Goal: Information Seeking & Learning: Learn about a topic

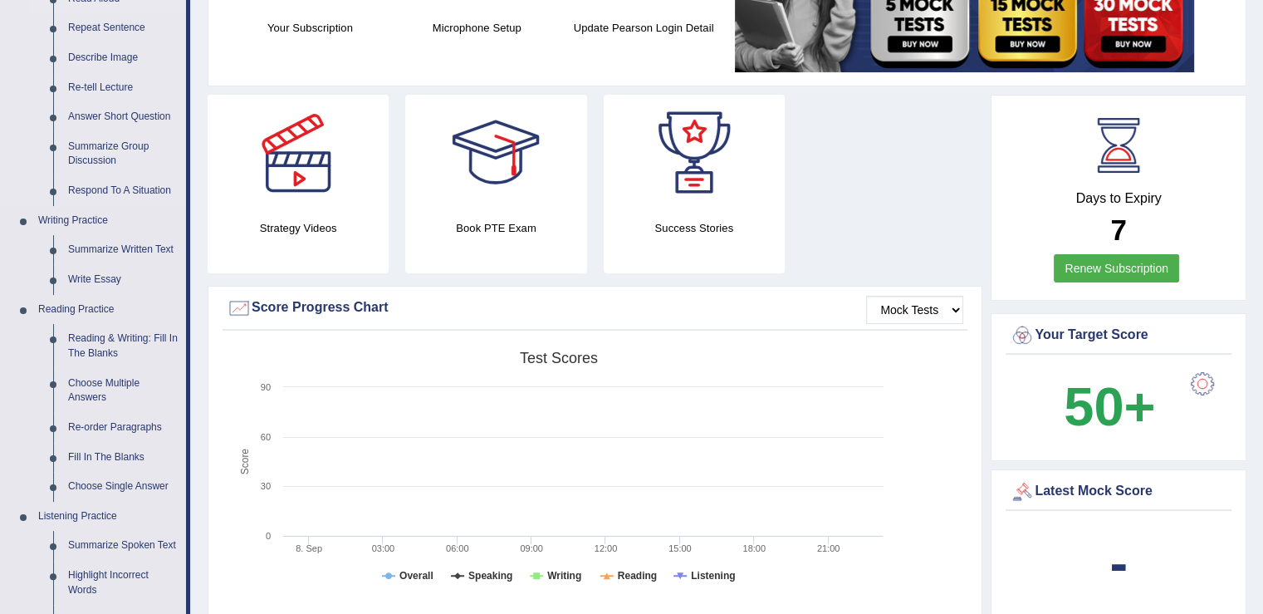
scroll to position [498, 0]
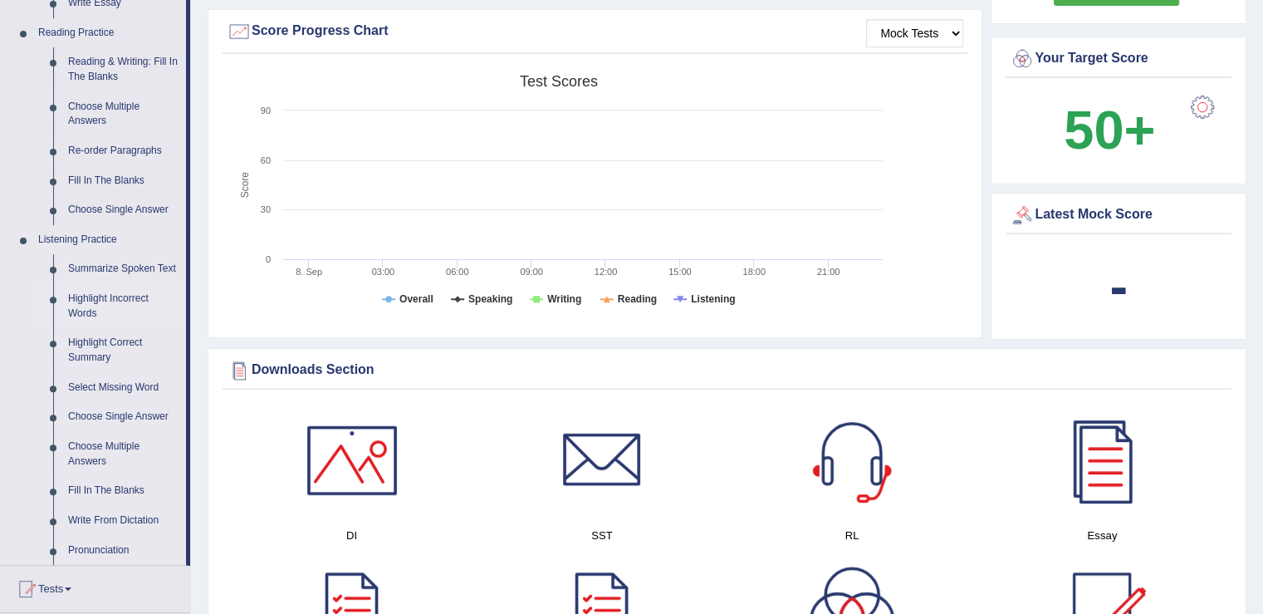
click at [127, 299] on link "Highlight Incorrect Words" at bounding box center [123, 306] width 125 height 44
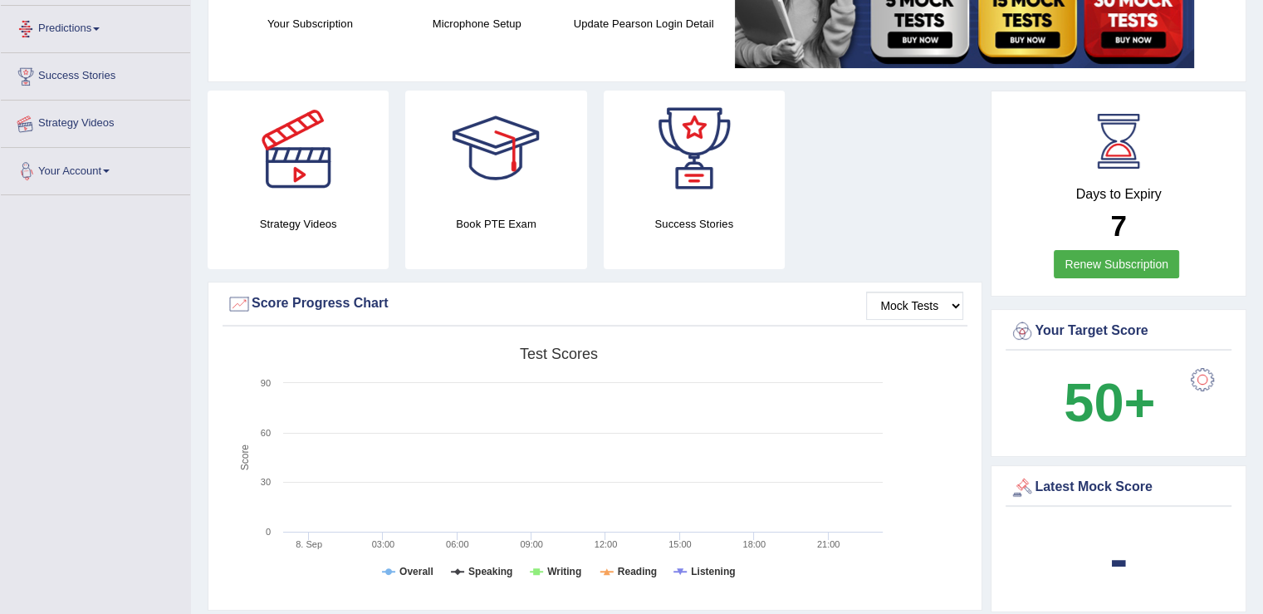
scroll to position [265, 0]
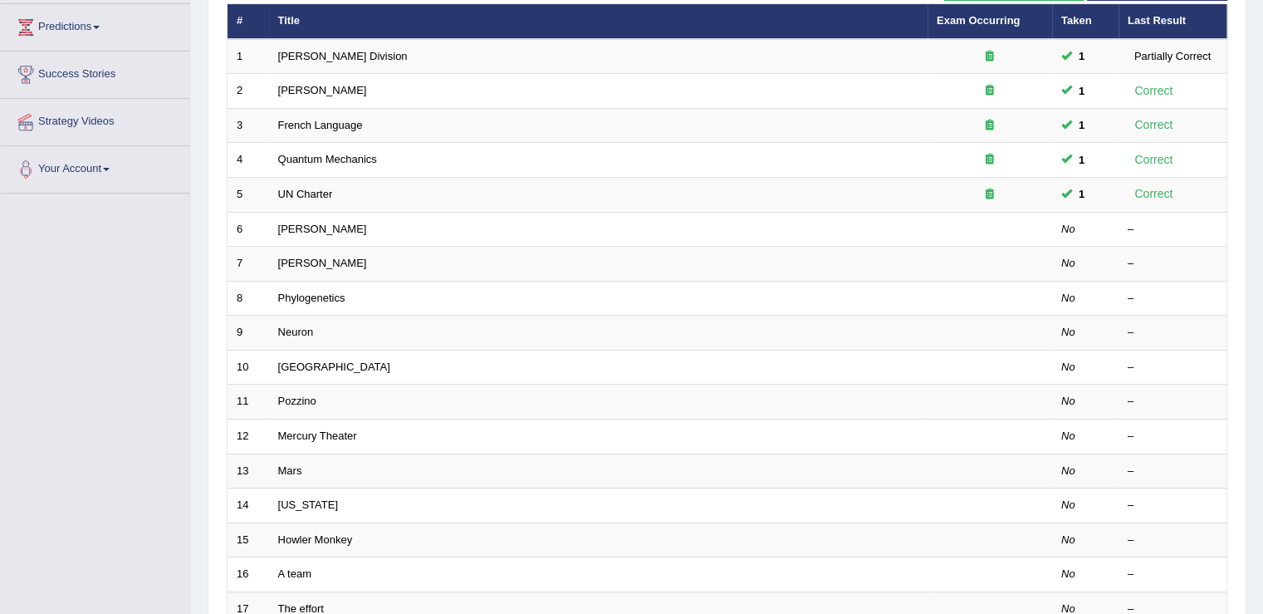
scroll to position [249, 0]
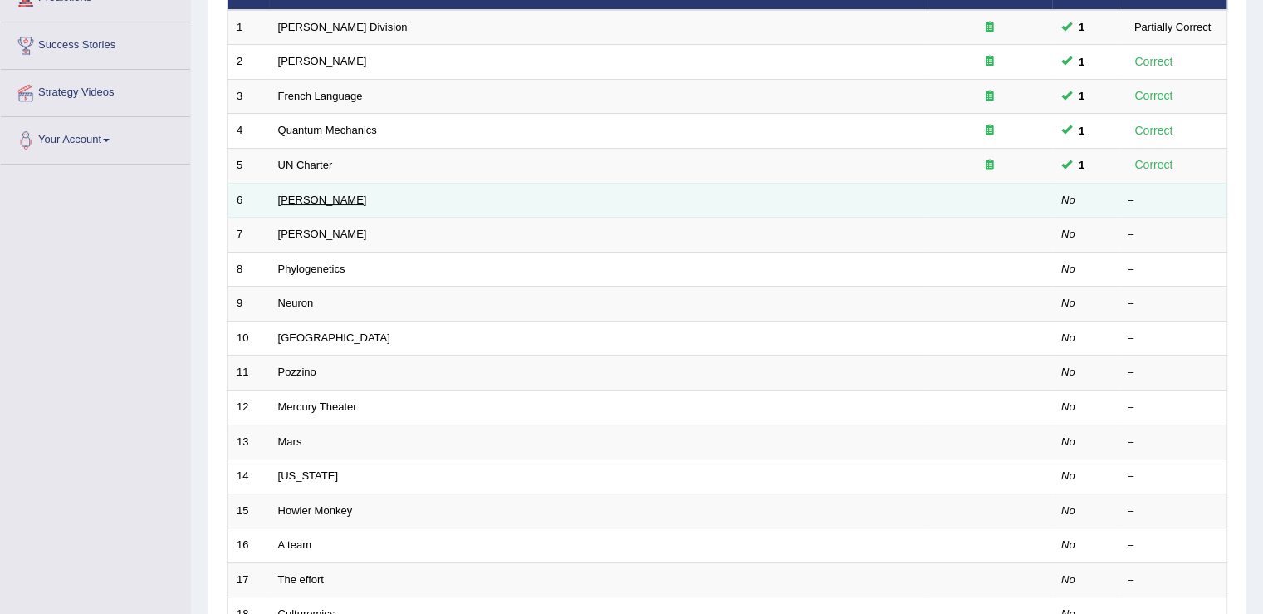
click at [296, 199] on link "[PERSON_NAME]" at bounding box center [322, 200] width 89 height 12
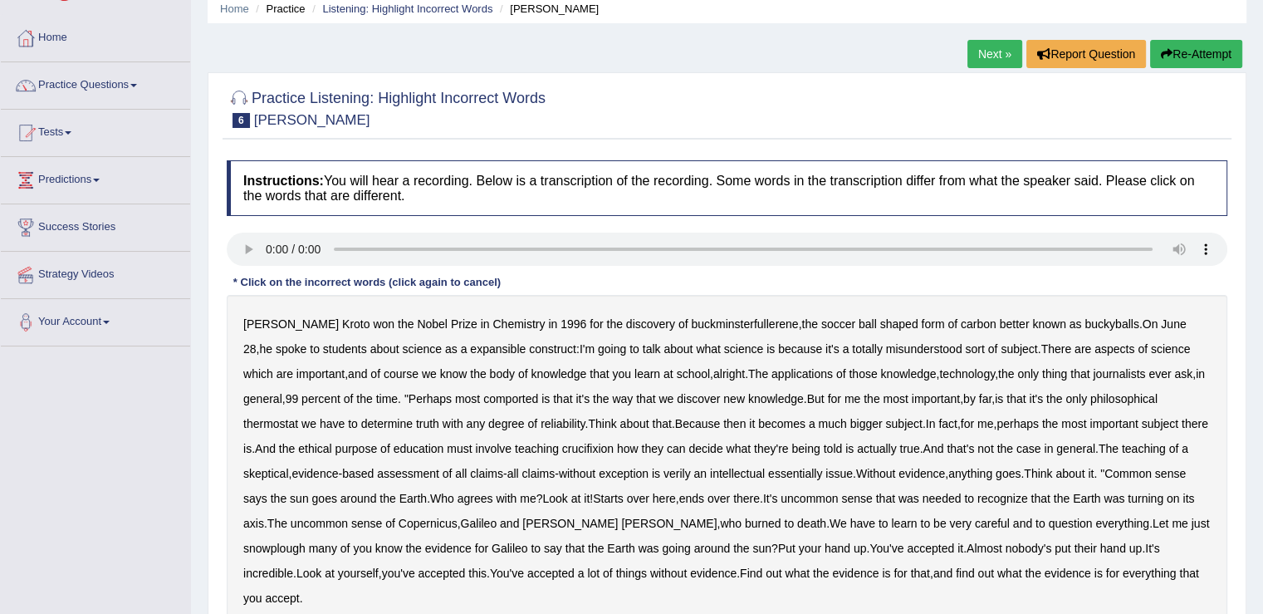
scroll to position [166, 0]
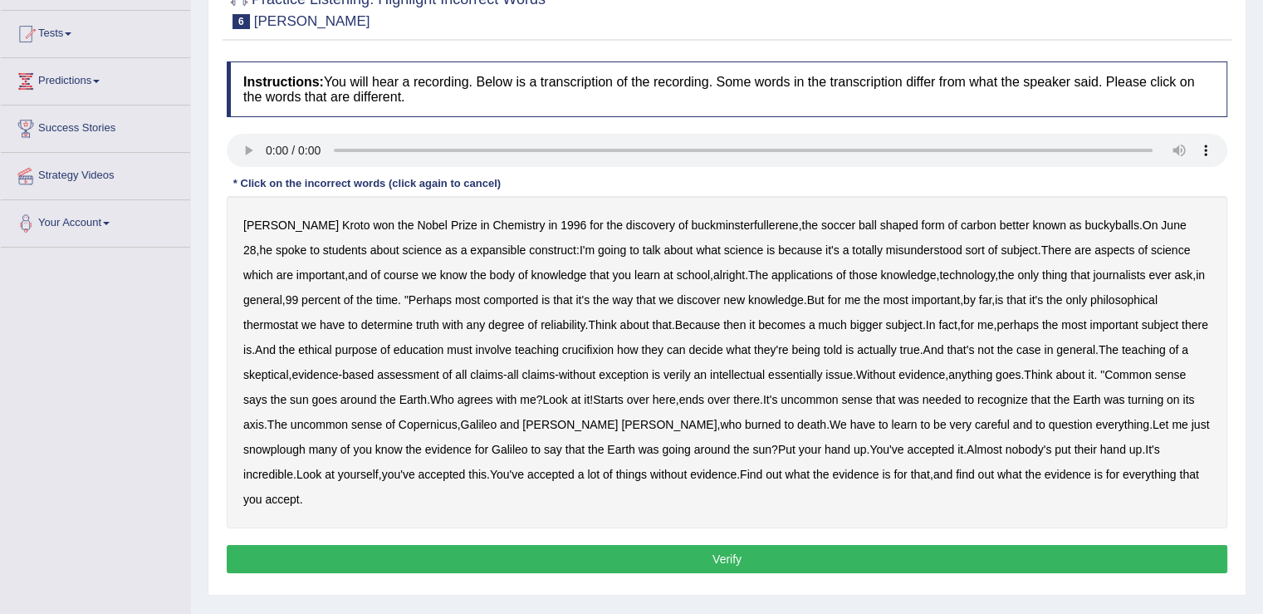
click at [470, 245] on b "expansible" at bounding box center [498, 249] width 56 height 13
click at [512, 298] on b "comported" at bounding box center [510, 299] width 55 height 13
click at [277, 321] on b "thermostat" at bounding box center [270, 324] width 55 height 13
click at [614, 349] on b "crucifixion" at bounding box center [587, 349] width 51 height 13
click at [276, 443] on b "snowplough" at bounding box center [274, 449] width 62 height 13
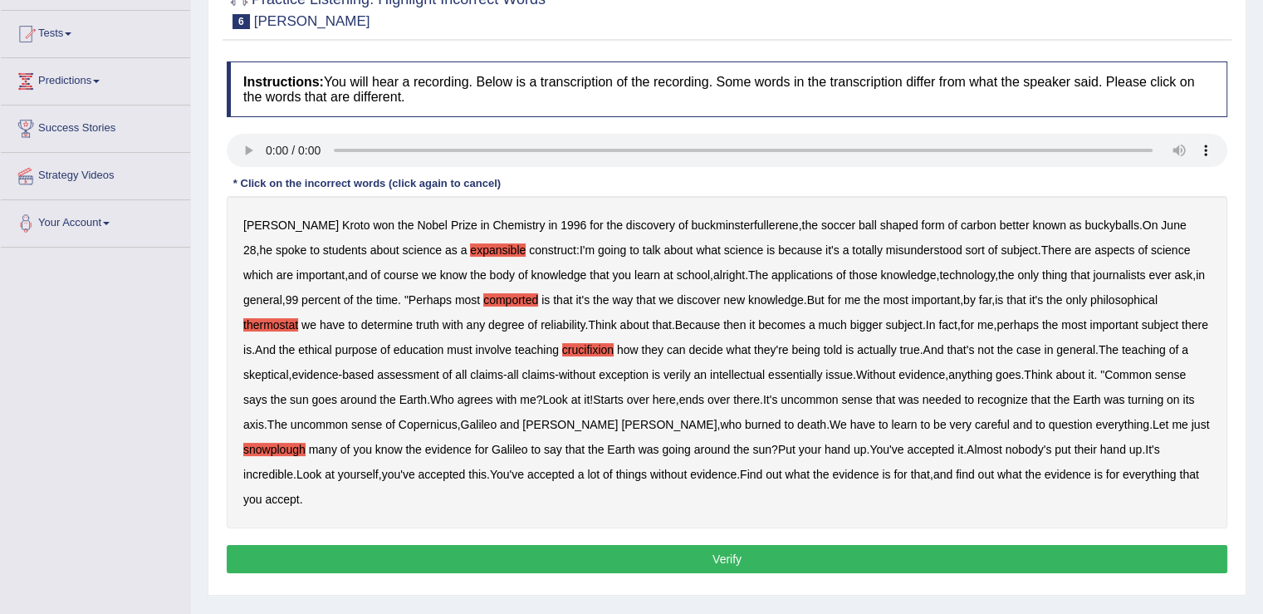
click at [542, 558] on button "Verify" at bounding box center [727, 559] width 1001 height 28
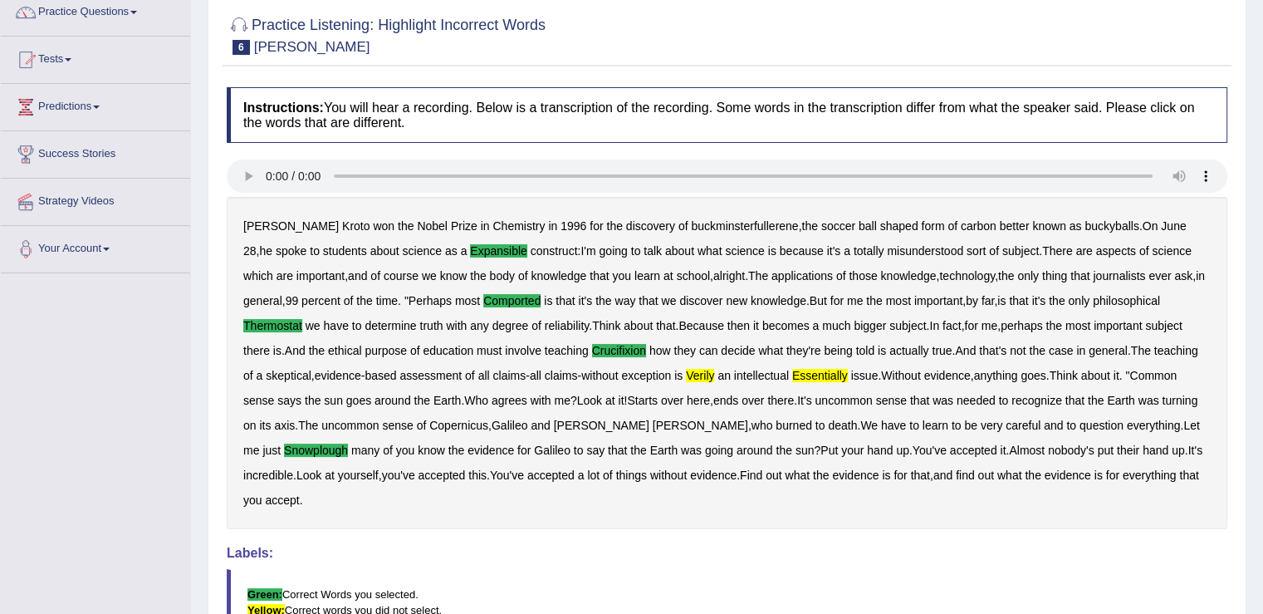
scroll to position [0, 0]
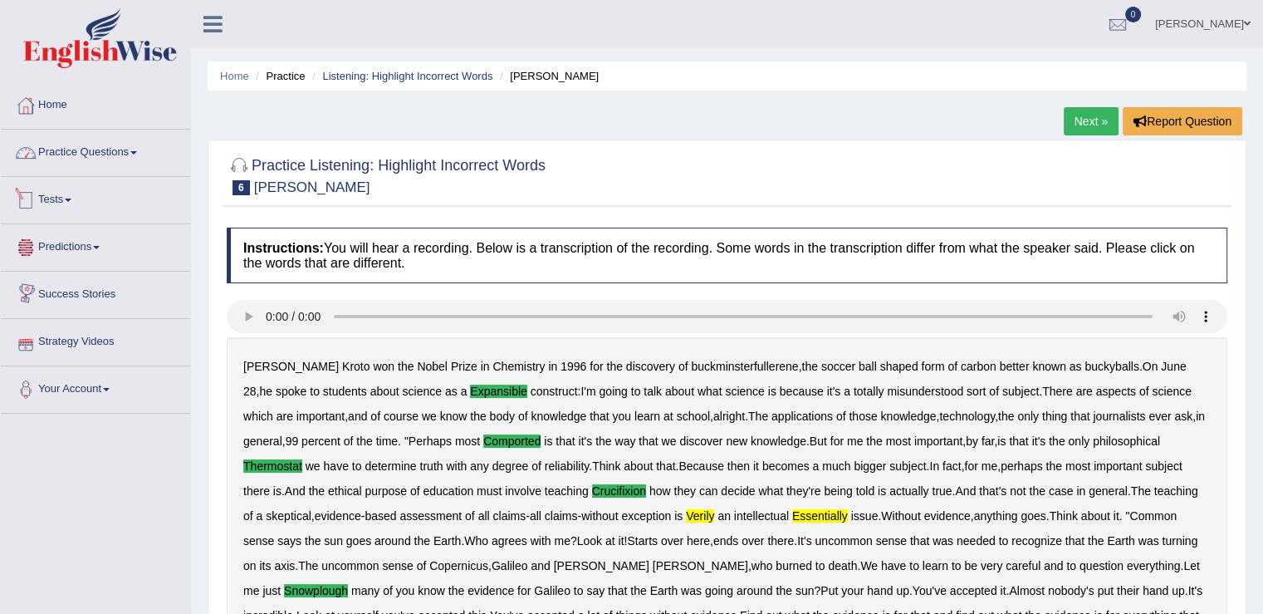
click at [113, 154] on link "Practice Questions" at bounding box center [95, 151] width 189 height 42
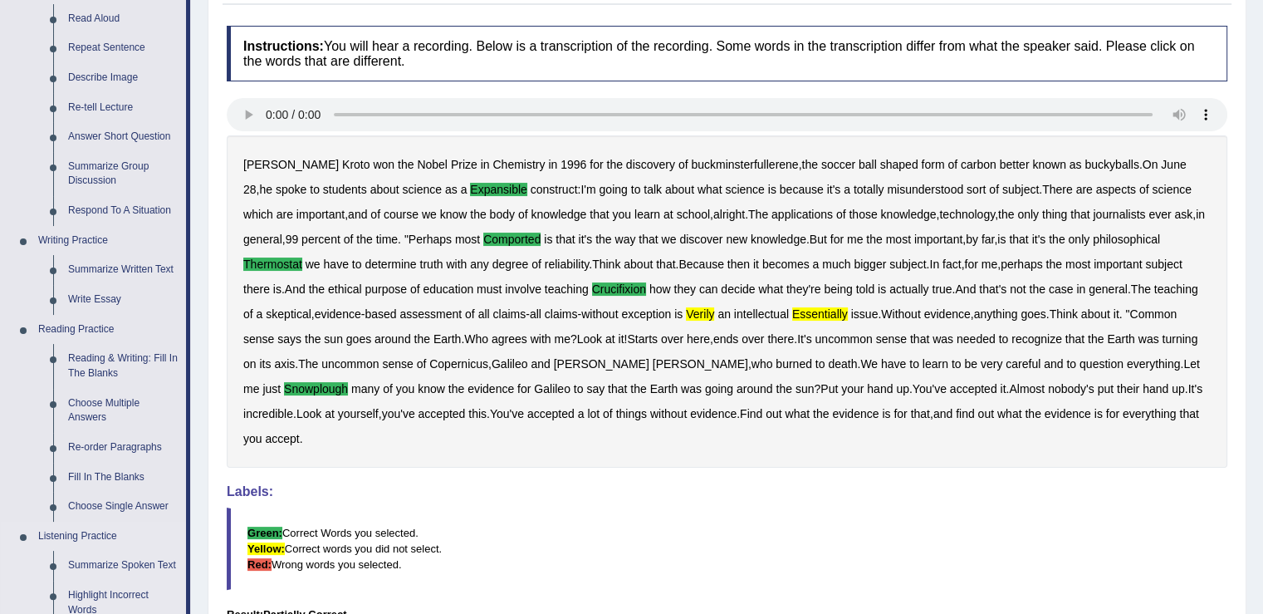
scroll to position [498, 0]
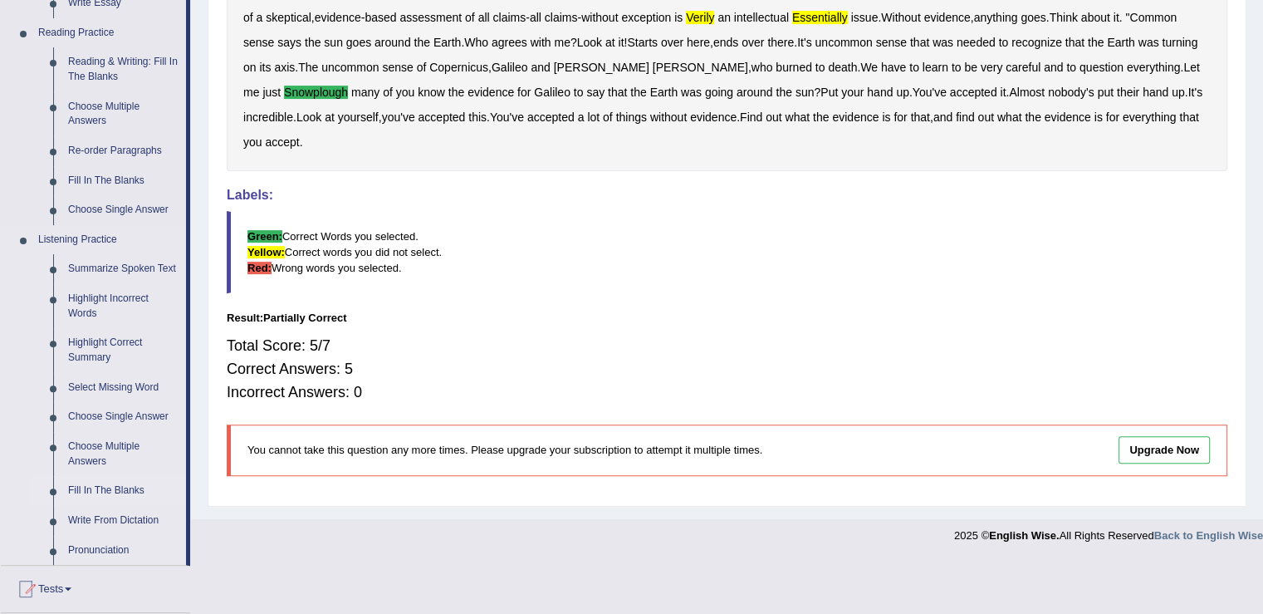
click at [119, 488] on link "Fill In The Blanks" at bounding box center [123, 491] width 125 height 30
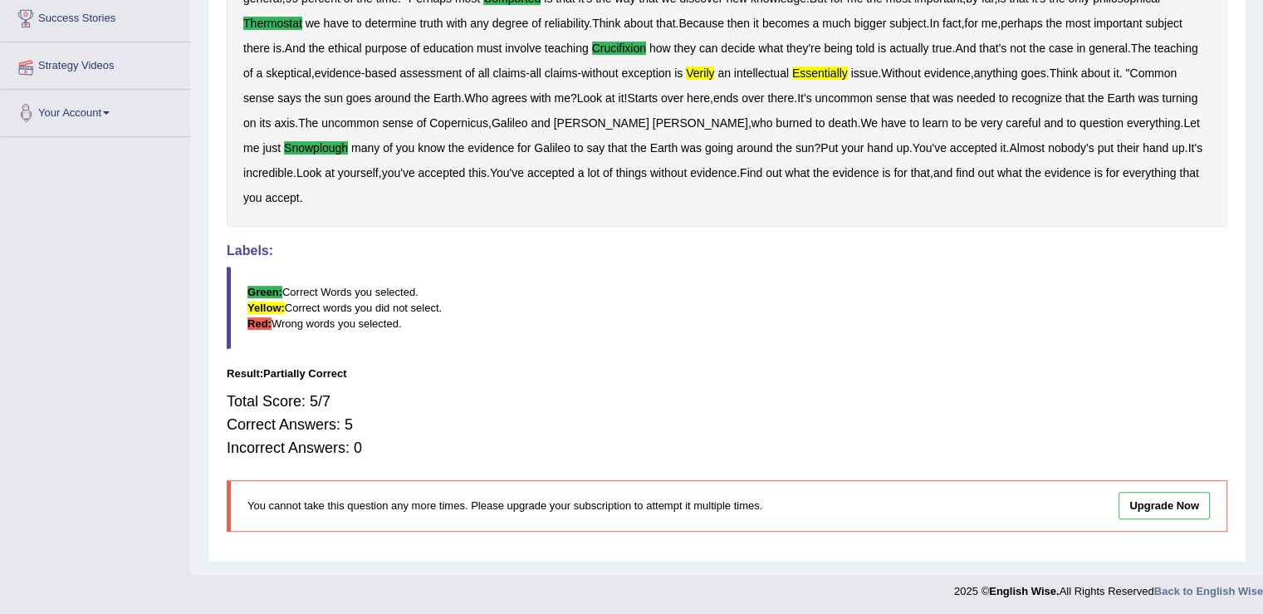
scroll to position [242, 0]
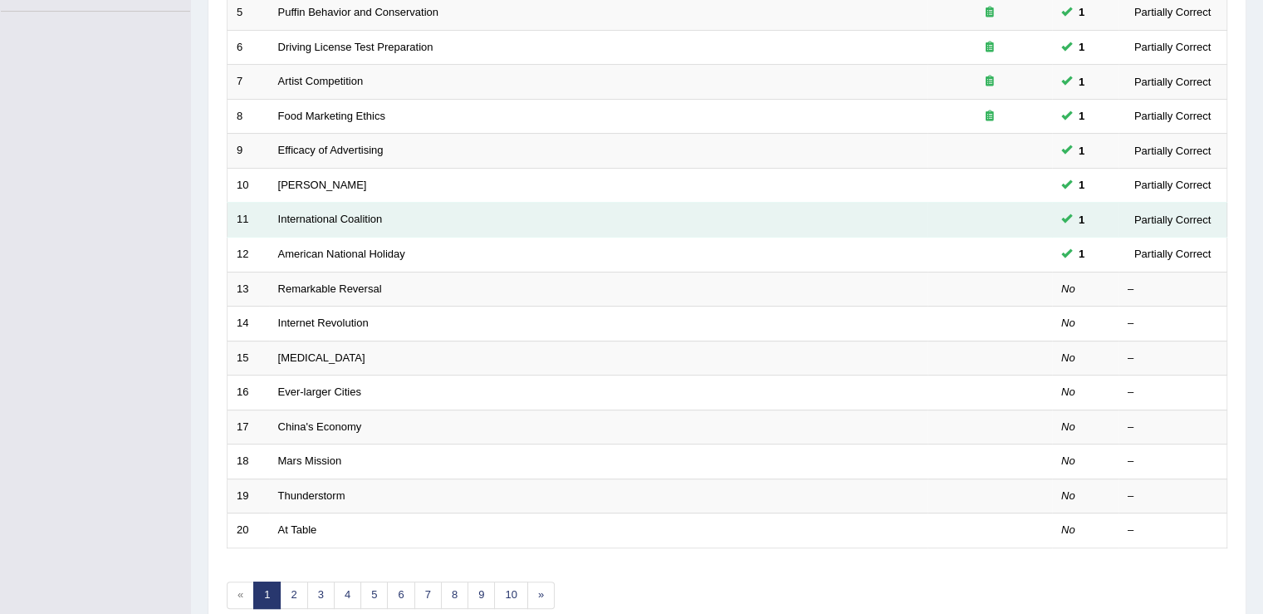
scroll to position [415, 0]
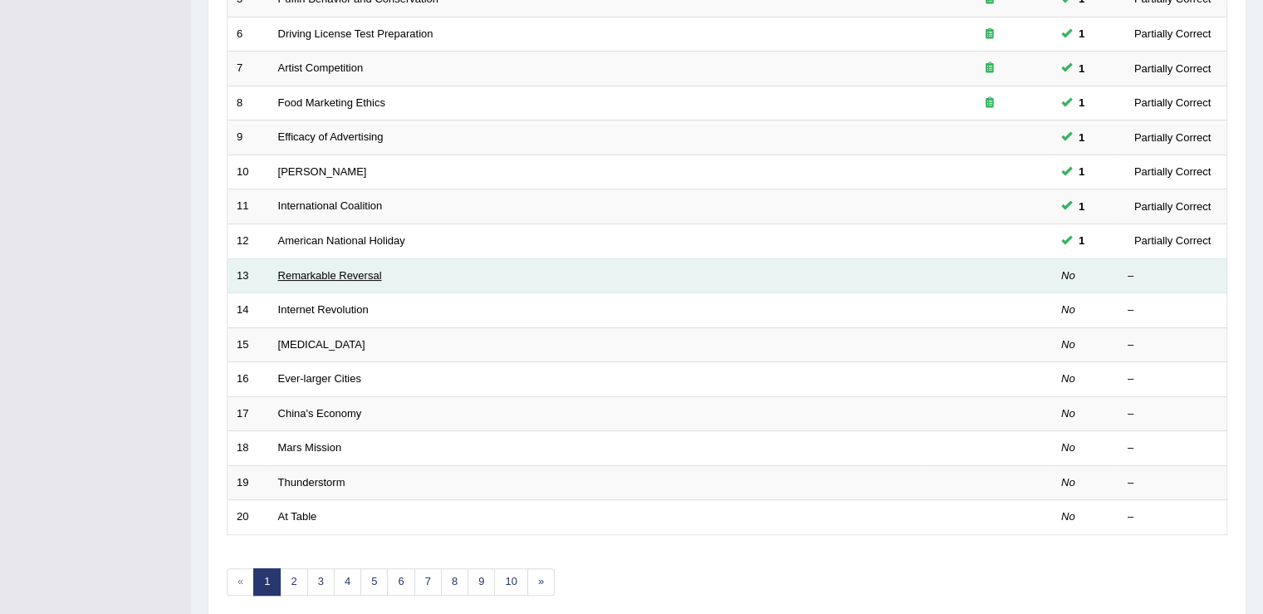
click at [338, 269] on link "Remarkable Reversal" at bounding box center [330, 275] width 104 height 12
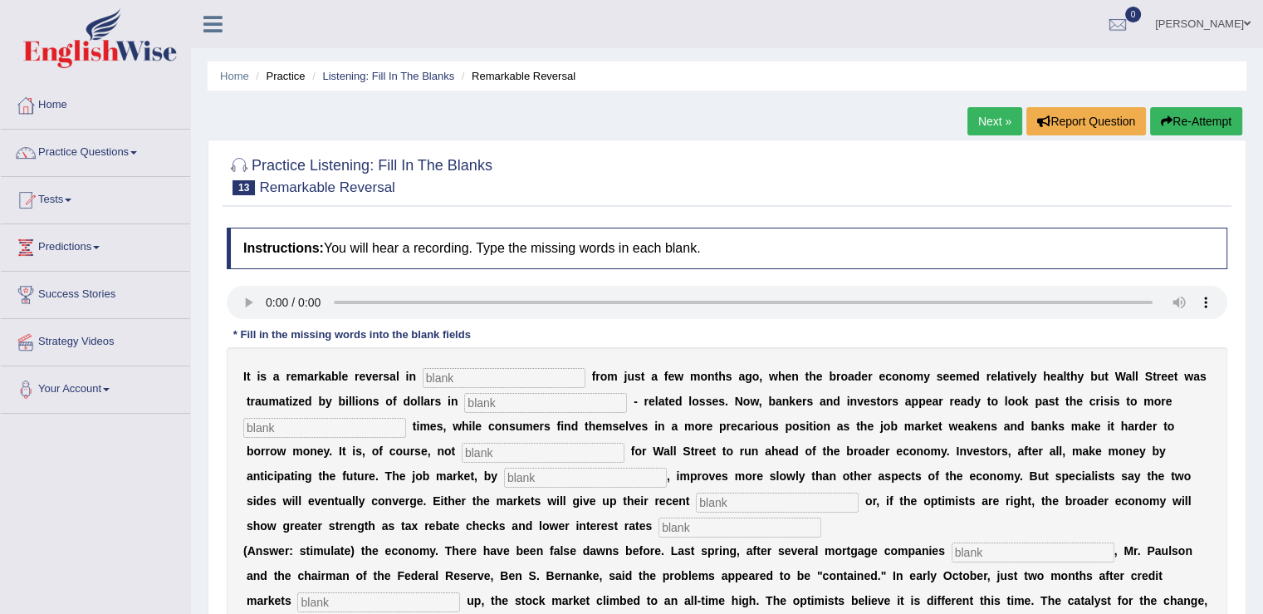
scroll to position [166, 0]
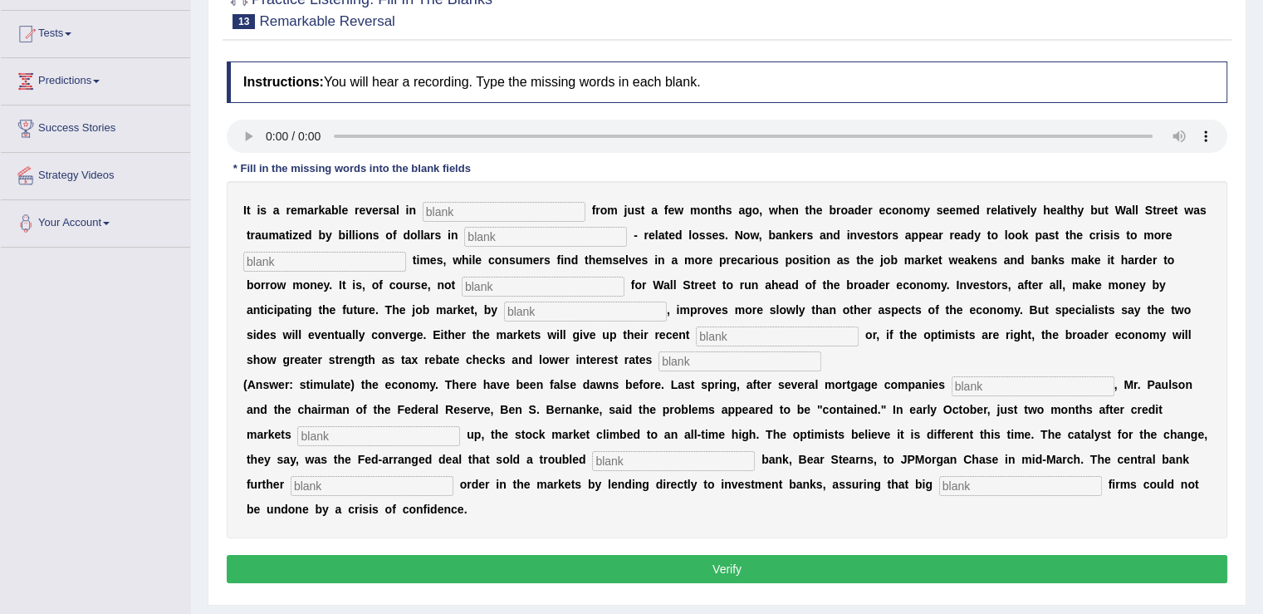
click at [518, 208] on input "text" at bounding box center [504, 212] width 163 height 20
type input "attitude"
click at [515, 227] on input "text" at bounding box center [545, 237] width 163 height 20
type input "morgage"
click at [310, 261] on input "text" at bounding box center [324, 262] width 163 height 20
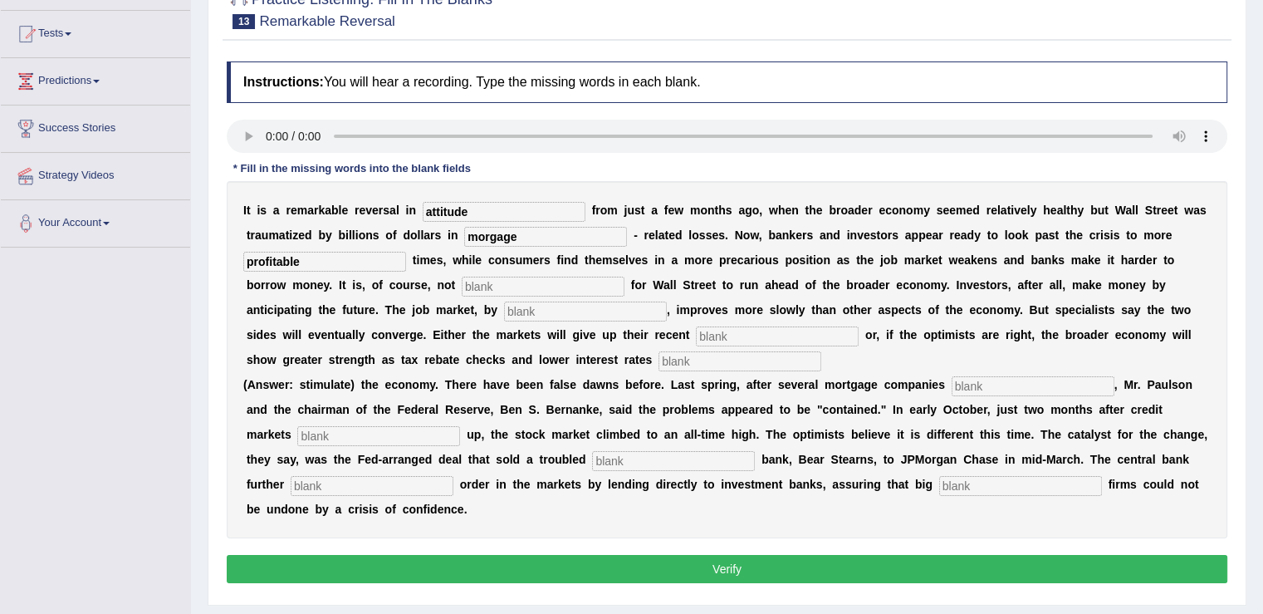
type input "profitable"
click at [551, 279] on input "text" at bounding box center [543, 287] width 163 height 20
type input "uncommon"
click at [547, 308] on input "text" at bounding box center [585, 311] width 163 height 20
type input "contrast"
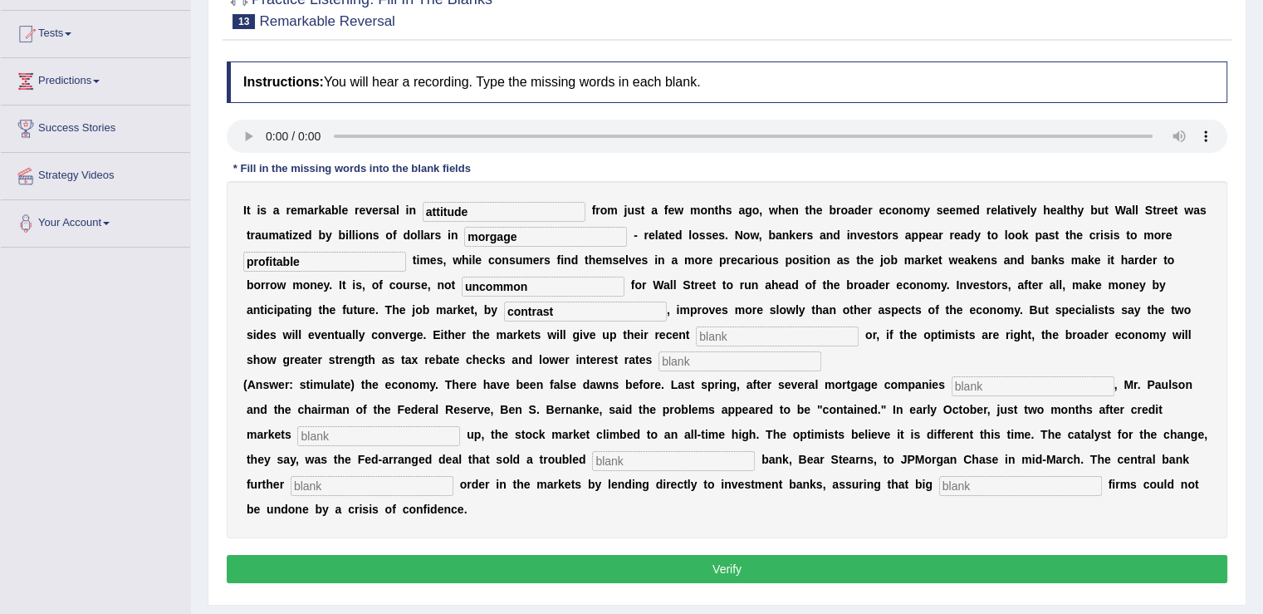
click at [747, 326] on input "text" at bounding box center [777, 336] width 163 height 20
type input "gains"
click at [749, 351] on input "text" at bounding box center [740, 361] width 163 height 20
type input "stimulate"
click at [1016, 377] on input "text" at bounding box center [1033, 386] width 163 height 20
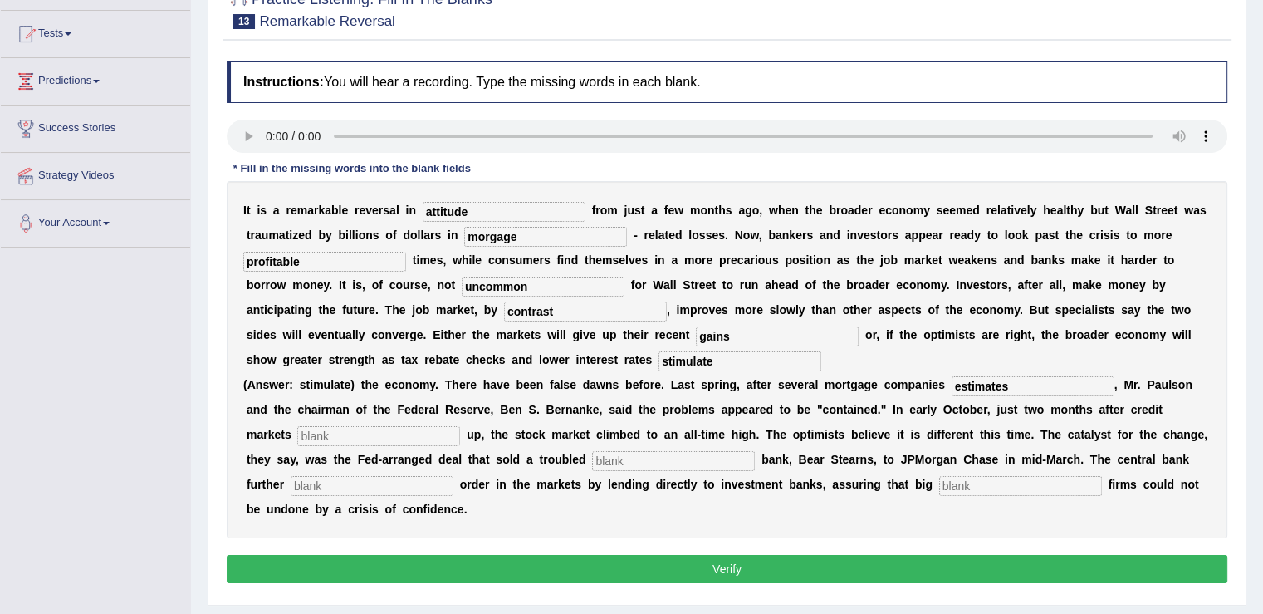
type input "estimates"
click at [375, 434] on input "text" at bounding box center [378, 436] width 163 height 20
type input "d"
click at [677, 451] on input "text" at bounding box center [673, 461] width 163 height 20
click at [313, 431] on input "d" at bounding box center [378, 436] width 163 height 20
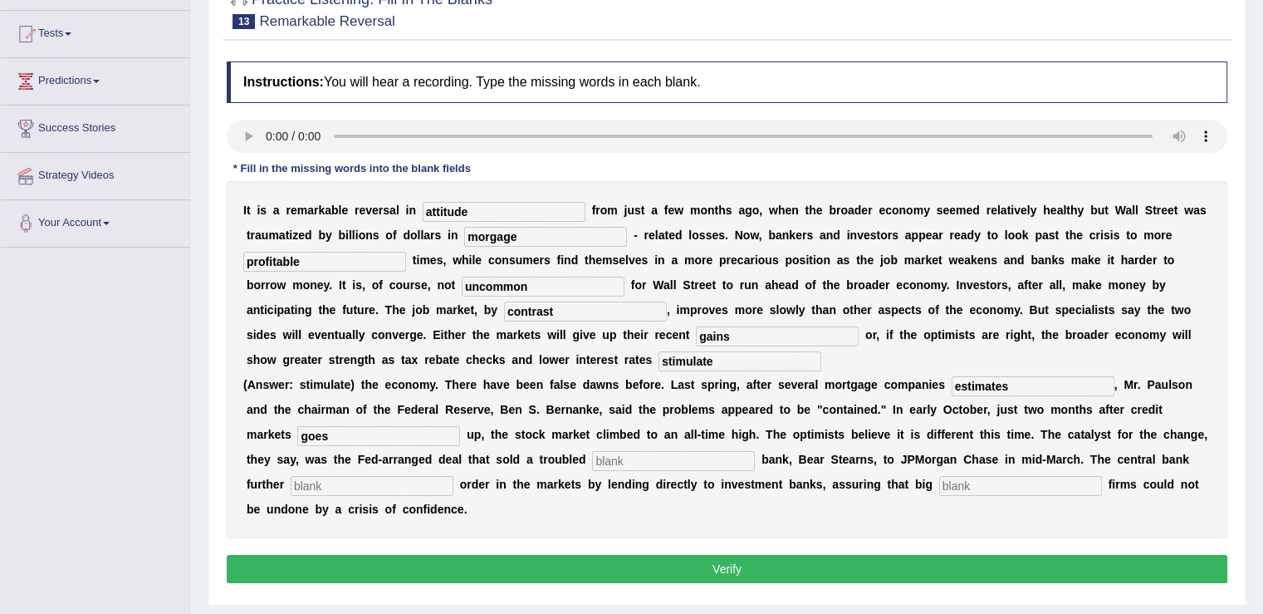
type input "goes"
click at [628, 453] on input "text" at bounding box center [673, 461] width 163 height 20
type input "investment"
click at [336, 478] on input "text" at bounding box center [372, 486] width 163 height 20
type input "restored"
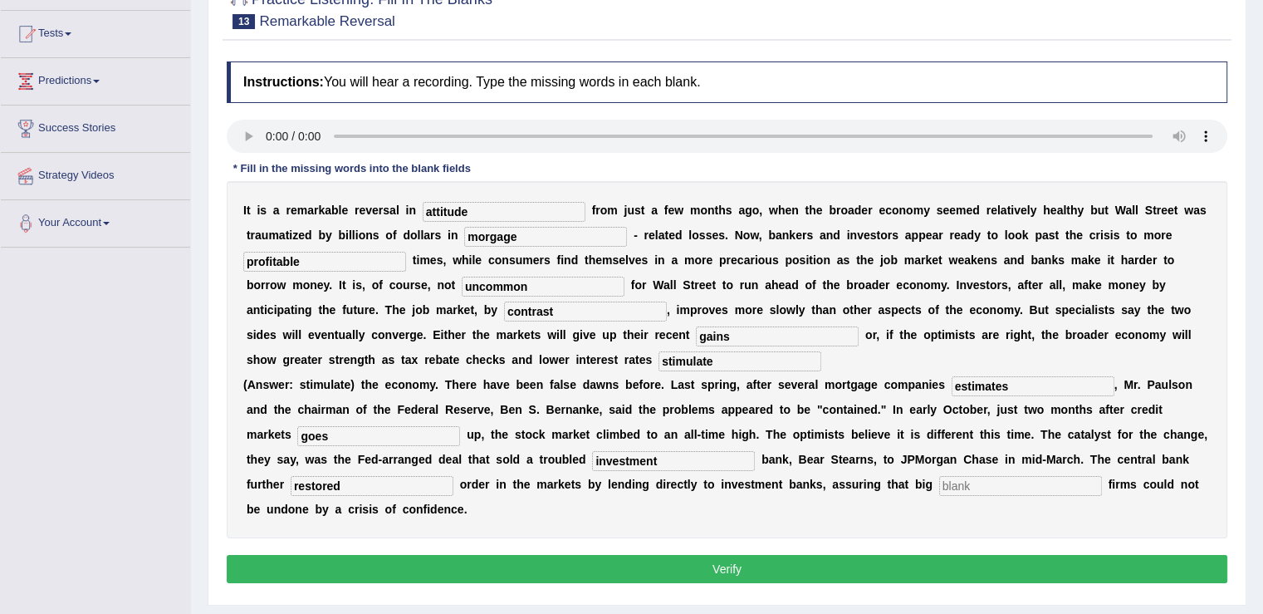
click at [1019, 484] on input "text" at bounding box center [1020, 486] width 163 height 20
type input "security"
click at [671, 565] on button "Verify" at bounding box center [727, 569] width 1001 height 28
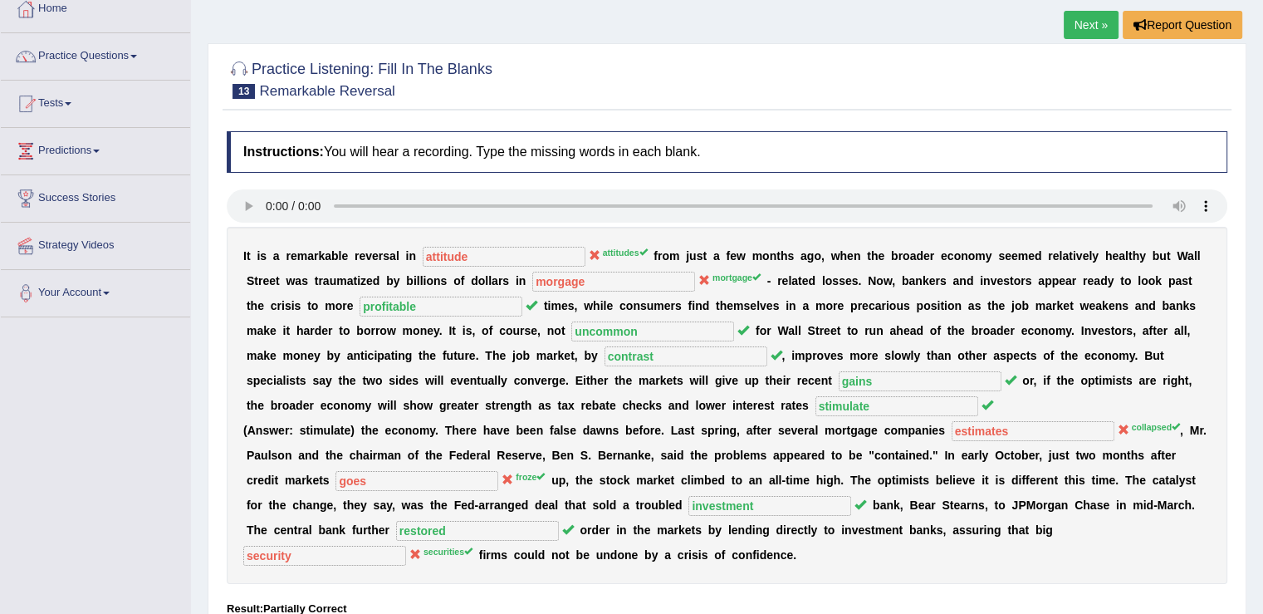
scroll to position [0, 0]
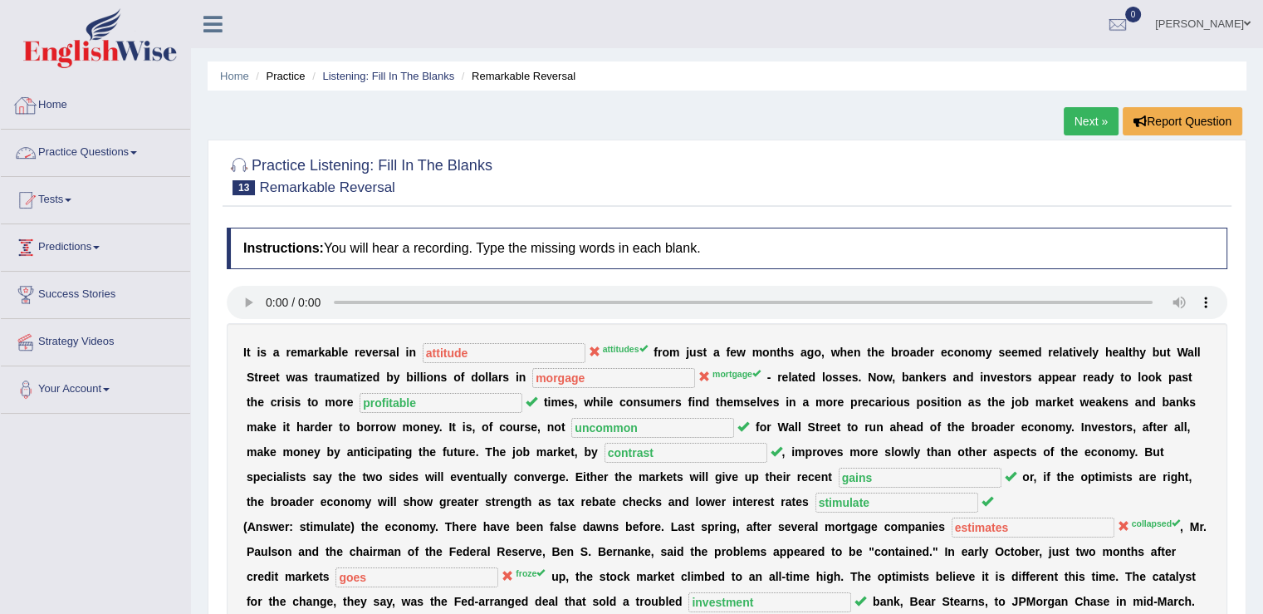
click at [131, 145] on link "Practice Questions" at bounding box center [95, 151] width 189 height 42
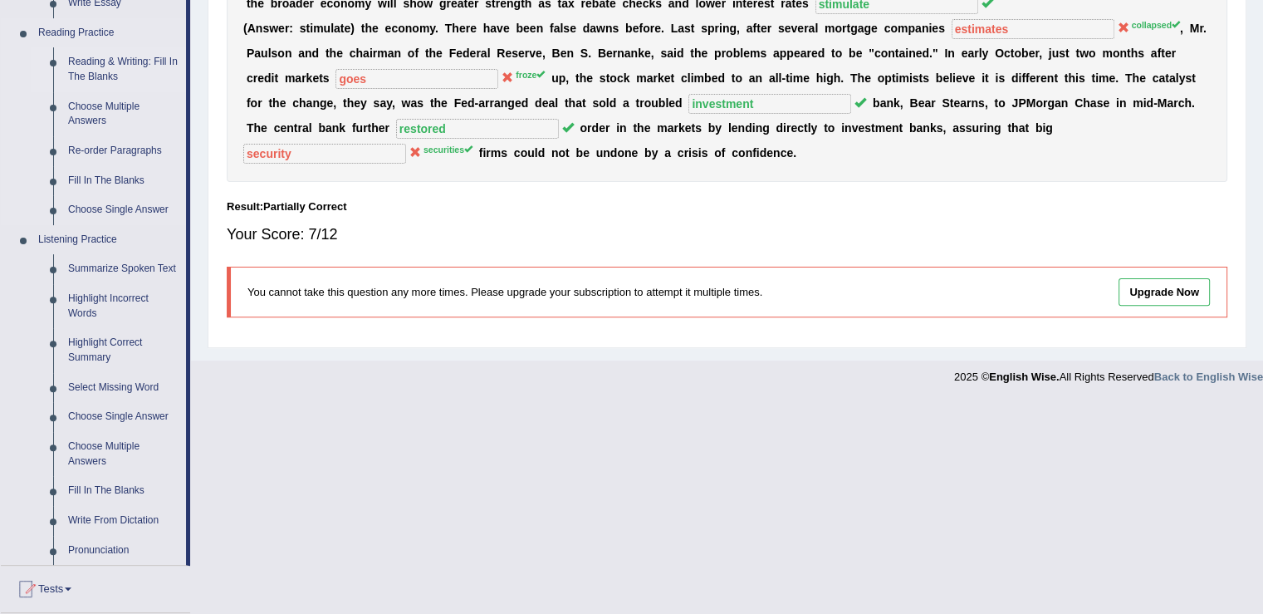
scroll to position [686, 0]
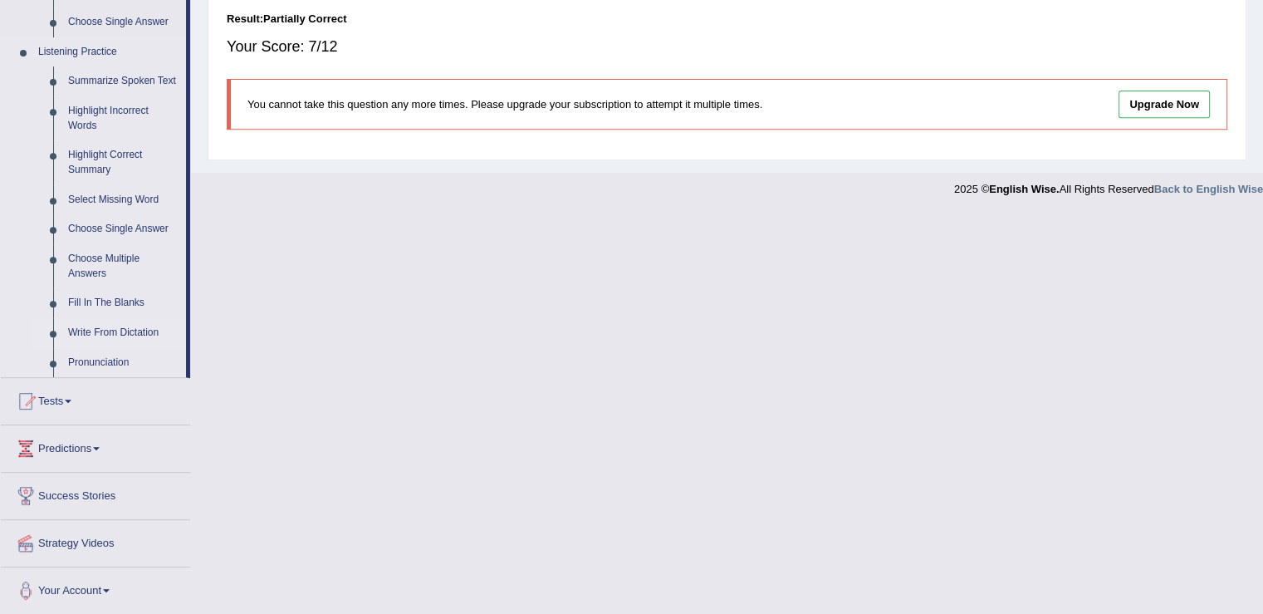
click at [141, 328] on link "Write From Dictation" at bounding box center [123, 333] width 125 height 30
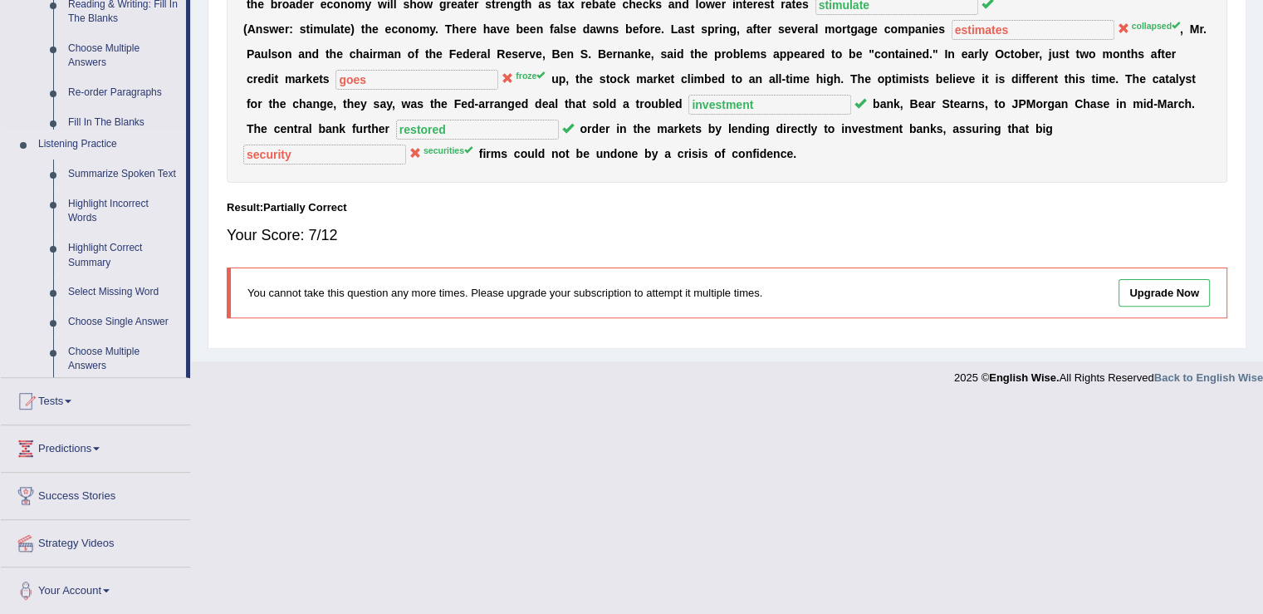
scroll to position [285, 0]
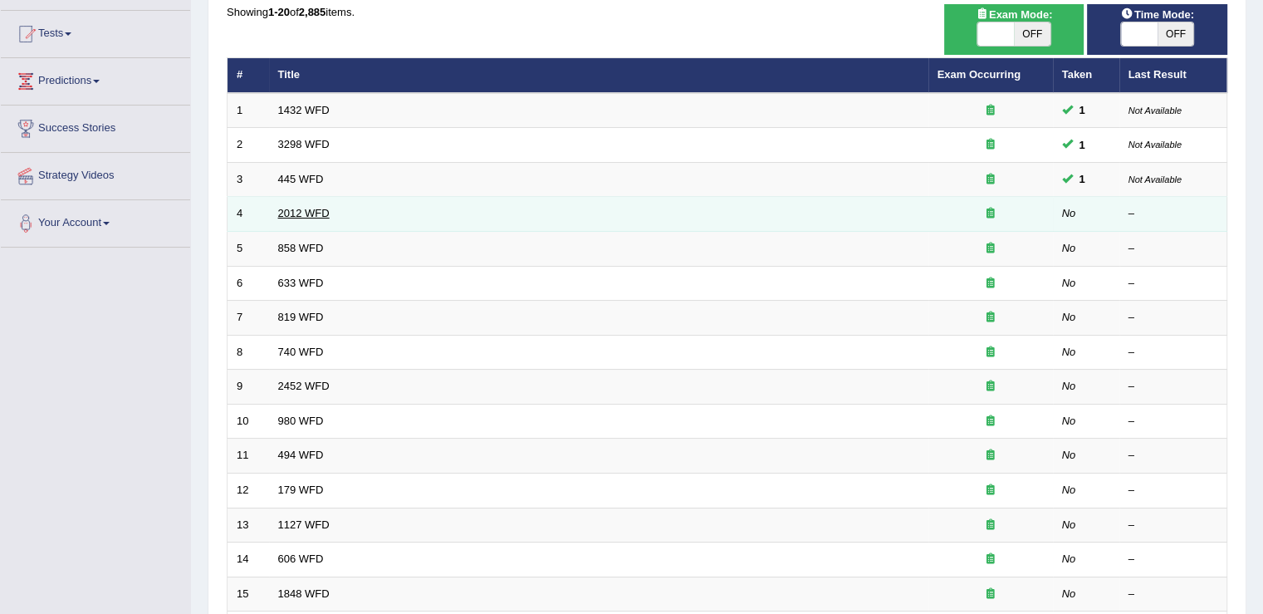
click at [300, 213] on link "2012 WFD" at bounding box center [303, 213] width 51 height 12
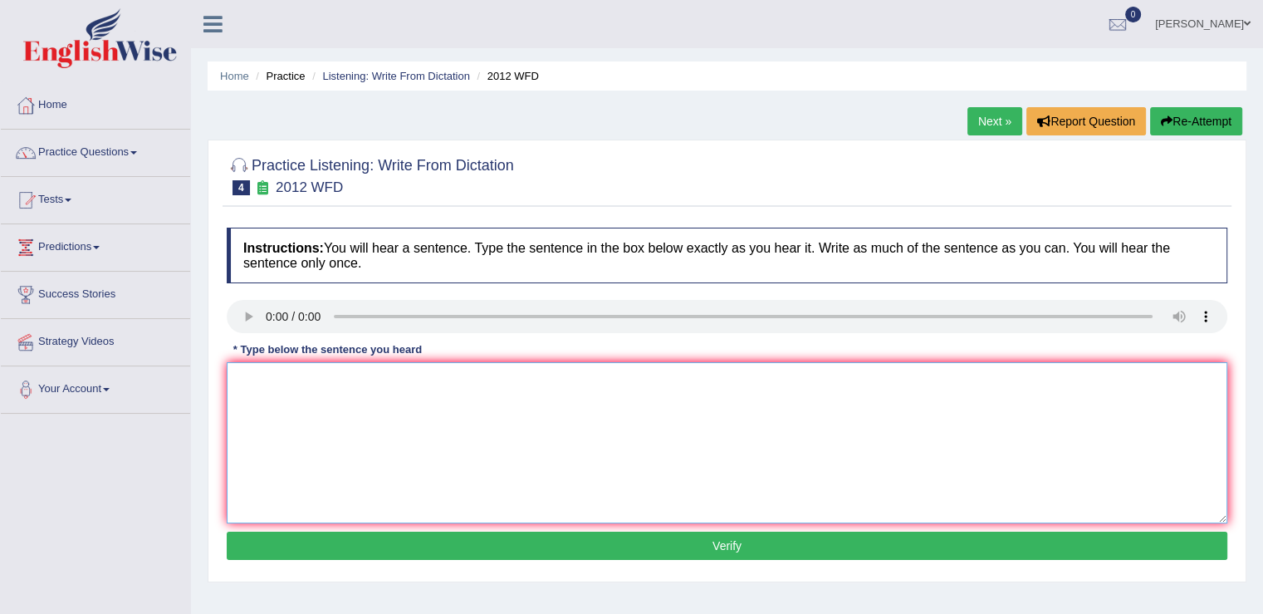
click at [291, 375] on textarea at bounding box center [727, 442] width 1001 height 161
type textarea "t"
type textarea "There is a great deal debate of this topic."
click at [707, 548] on button "Verify" at bounding box center [727, 546] width 1001 height 28
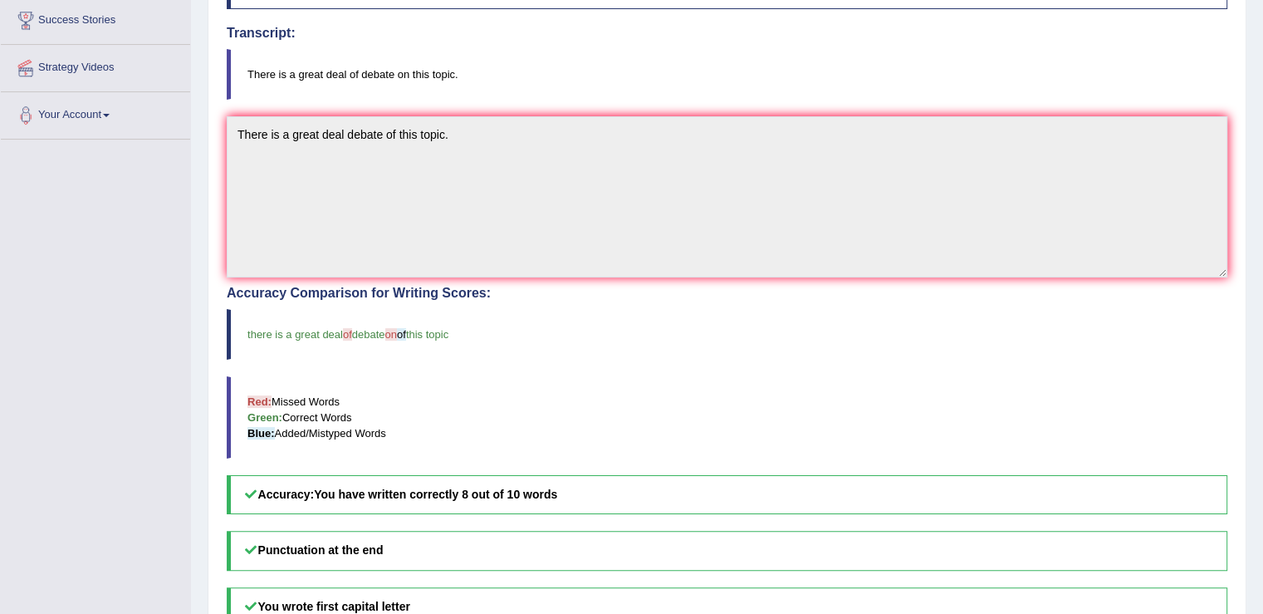
scroll to position [193, 0]
